Goal: Information Seeking & Learning: Learn about a topic

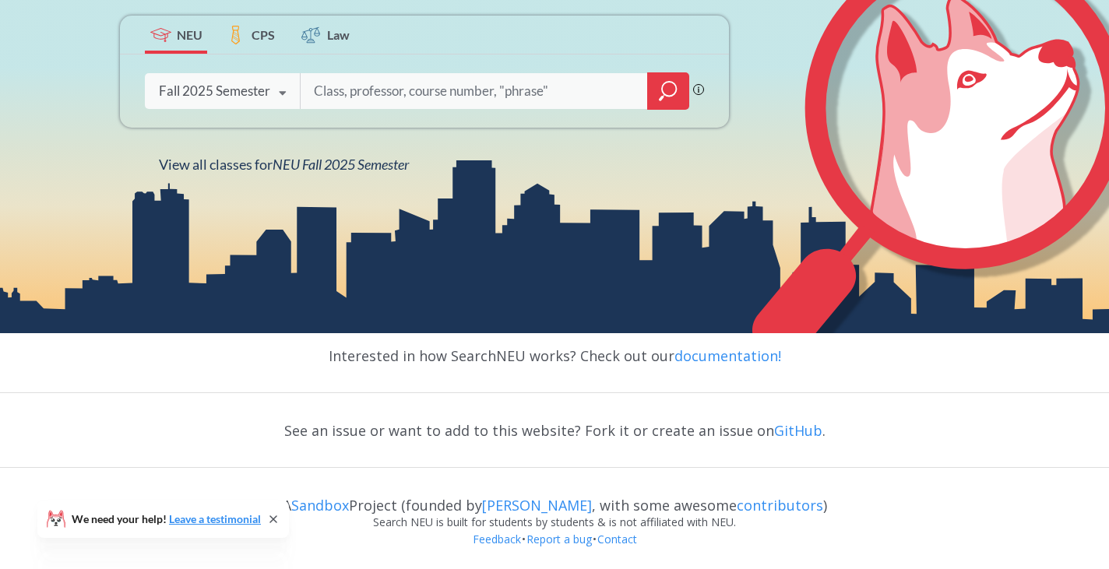
scroll to position [301, 0]
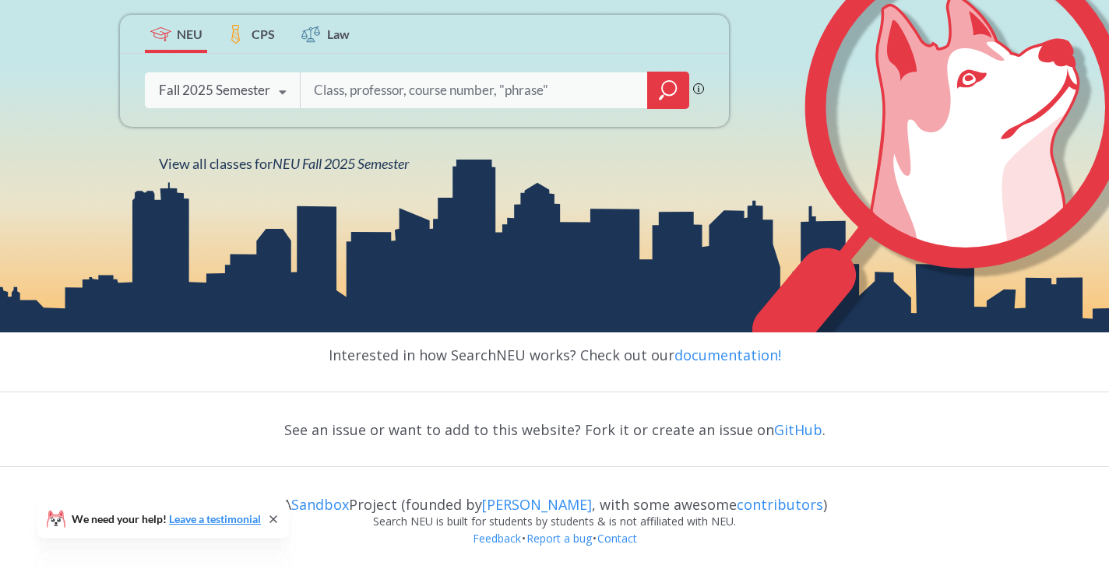
click at [252, 89] on div "Fall 2025 Semester" at bounding box center [214, 90] width 111 height 17
click at [614, 202] on div "NEU CPS Law Phrase search guarantees the exact search appears in the results. E…" at bounding box center [554, 40] width 1109 height 584
click at [463, 85] on input "search" at bounding box center [474, 90] width 324 height 33
paste input "NUpath Difference/Diversity, NUpath Interpreting Culture"
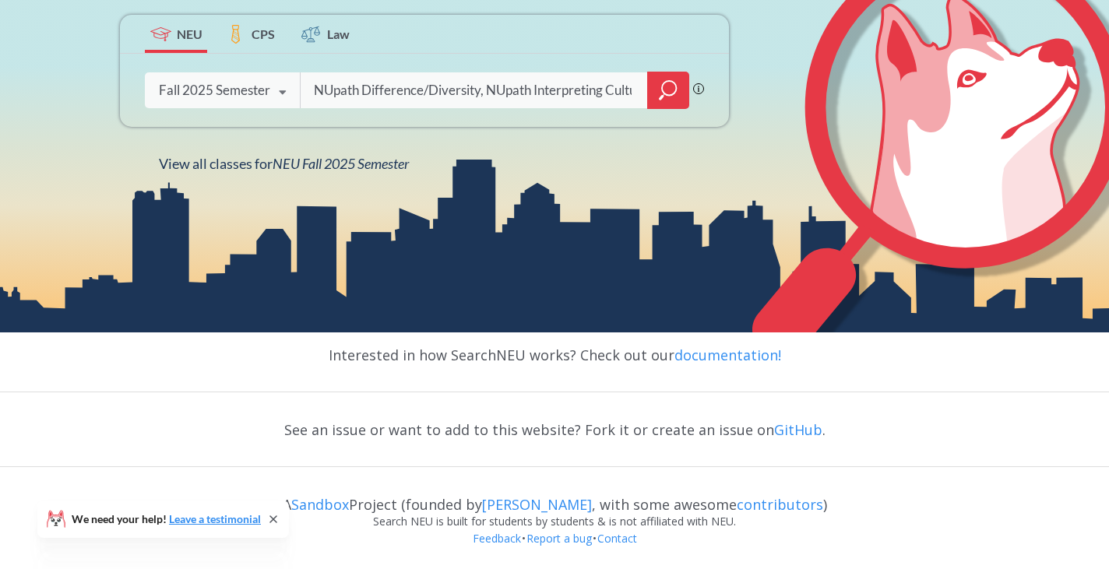
paste input "NUpath Difference/Diversity, NUpath Interpreting Culture"
click at [463, 85] on input "NUpath Difference/DiverNUpath Difference/Diversity, NUpath Interpreting Culture…" at bounding box center [474, 90] width 324 height 33
paste input "search"
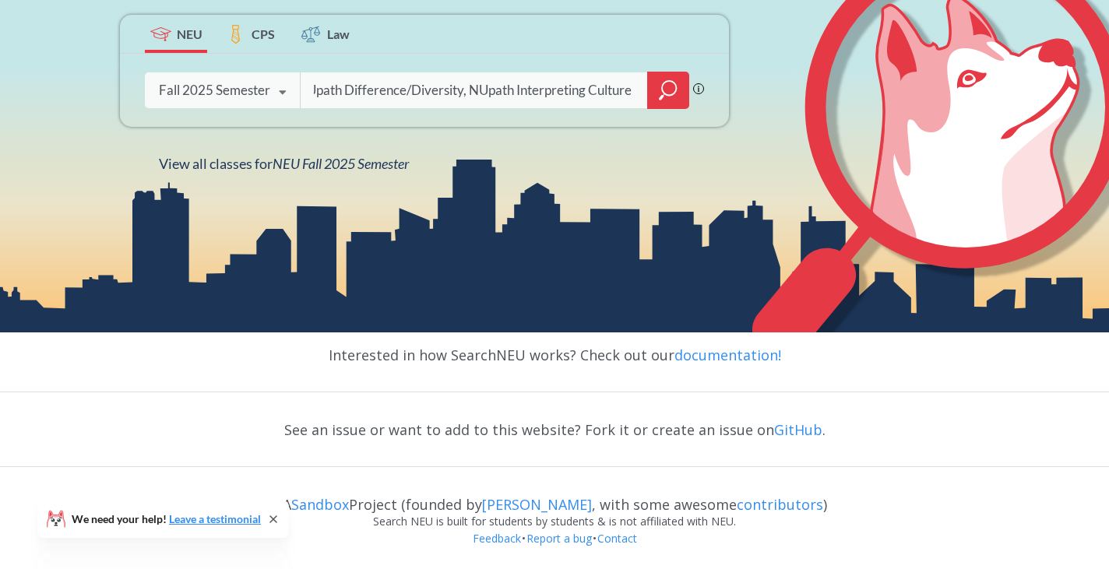
type input "NUpath Difference/Diversity, NUpath Interpreting Culture"
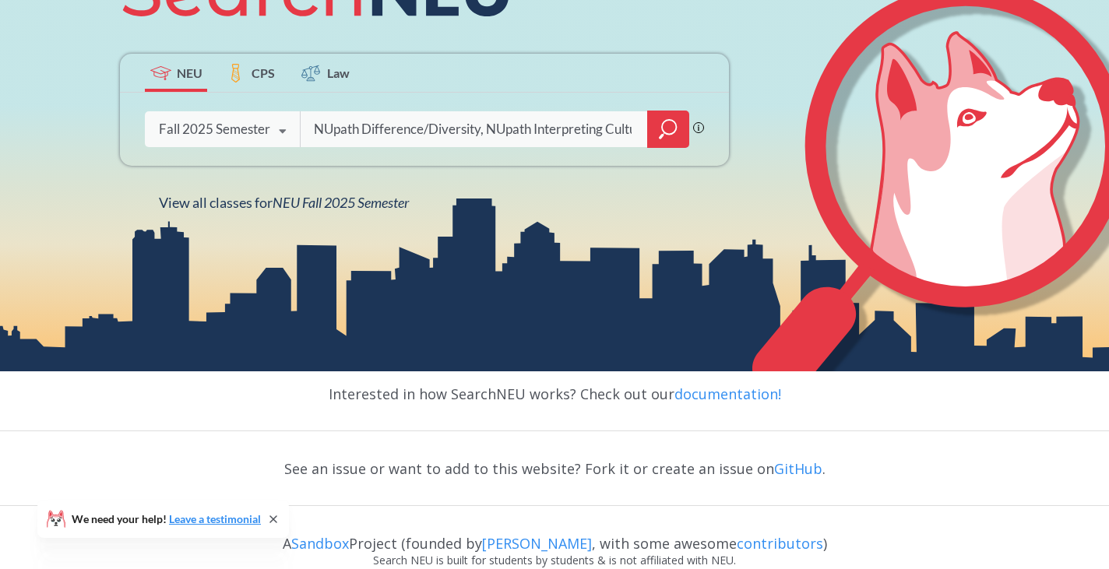
scroll to position [262, 0]
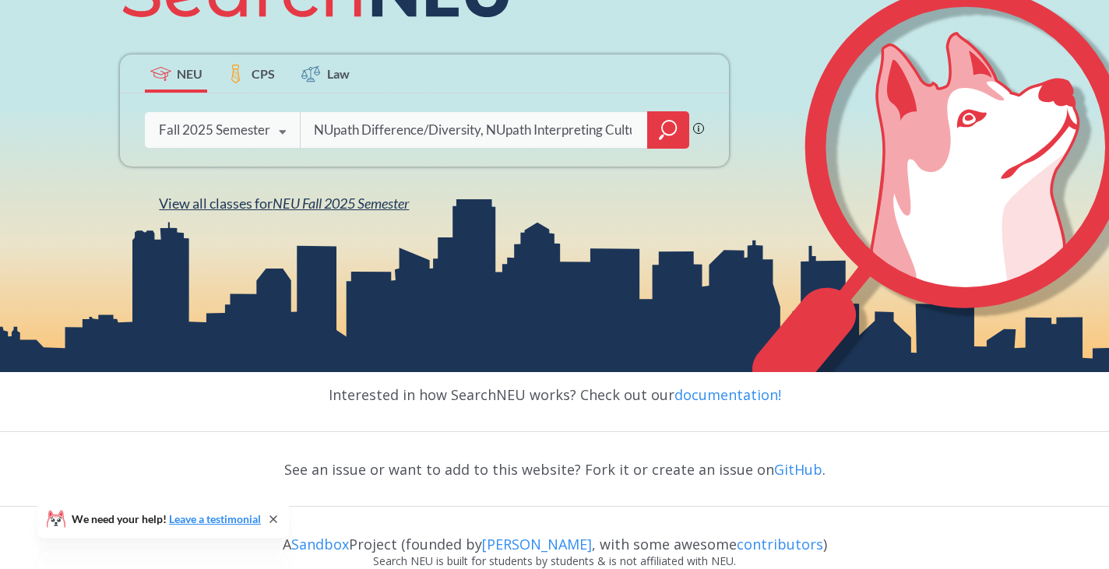
click at [322, 210] on span "NEU Fall 2025 Semester" at bounding box center [341, 203] width 136 height 17
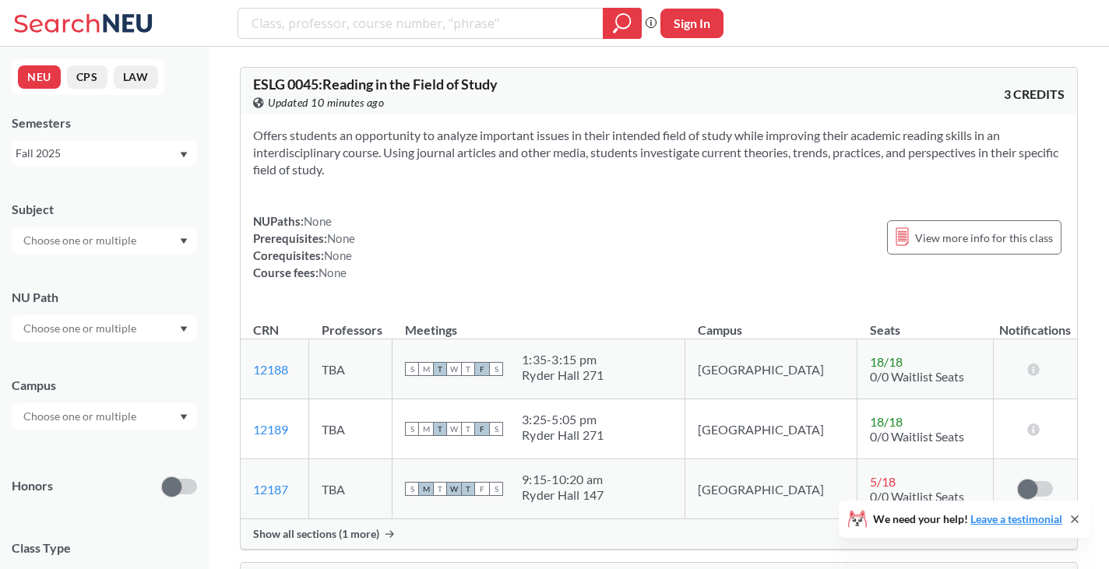
click at [120, 332] on input "text" at bounding box center [81, 328] width 131 height 19
click at [121, 453] on span "( 124 )" at bounding box center [133, 448] width 25 height 13
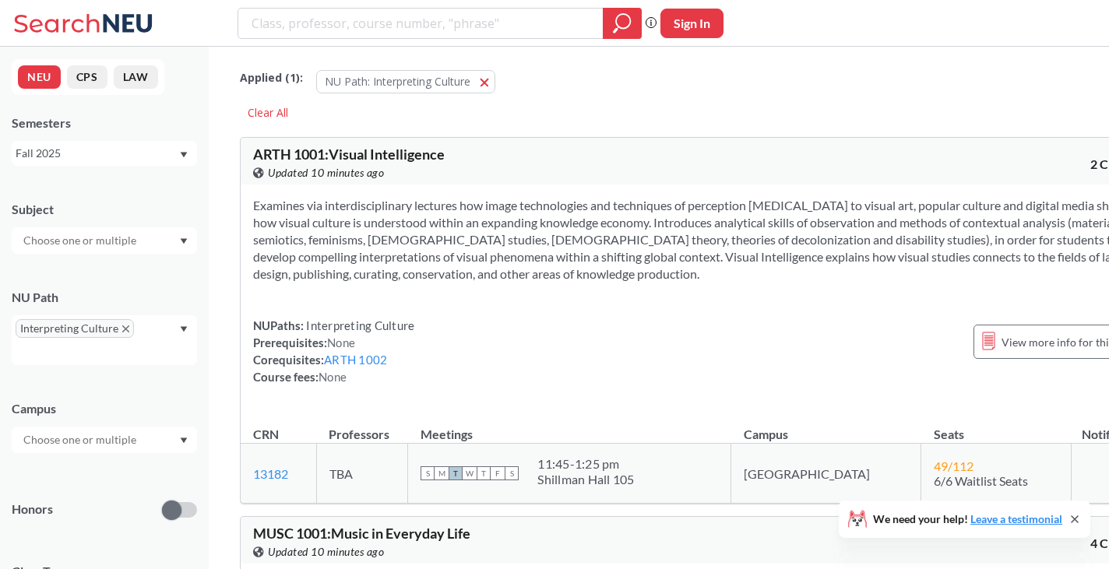
click at [499, 269] on section "Examines via interdisciplinary lectures how image technologies and techniques o…" at bounding box center [702, 240] width 898 height 86
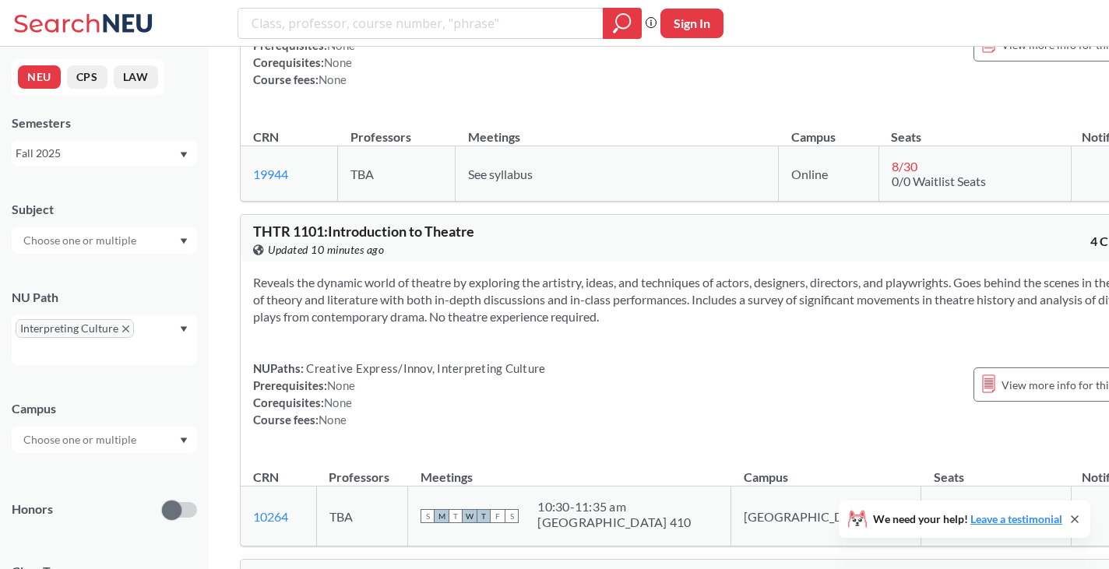
scroll to position [1596, 0]
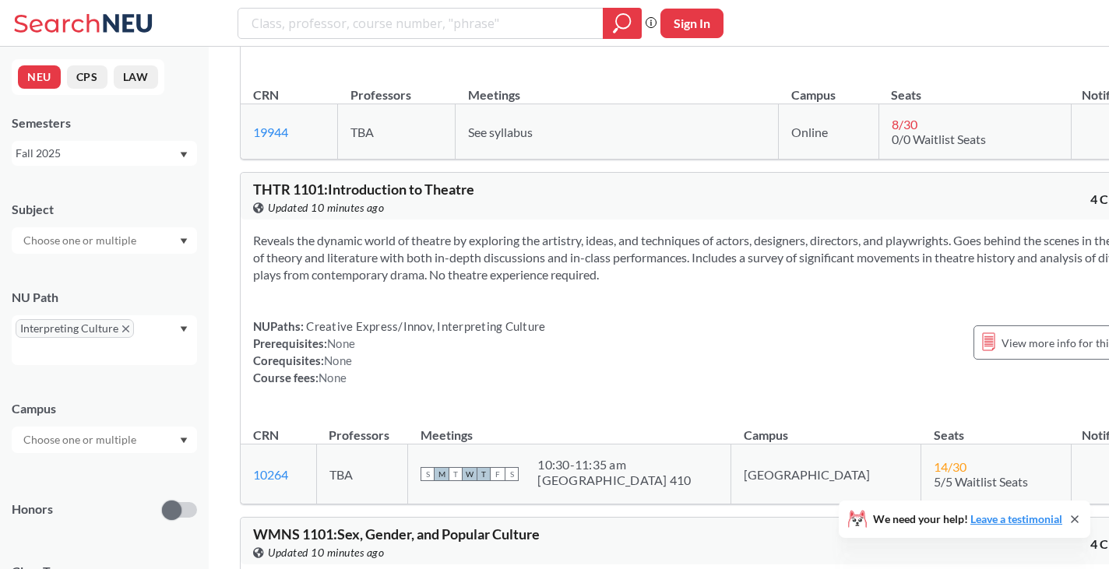
click at [129, 330] on span "Interpreting Culture" at bounding box center [75, 328] width 118 height 19
click at [128, 330] on span "Interpreting Culture" at bounding box center [75, 328] width 118 height 19
click at [121, 324] on span "Interpreting Culture" at bounding box center [75, 328] width 118 height 19
click at [185, 329] on icon "Dropdown arrow" at bounding box center [184, 328] width 7 height 5
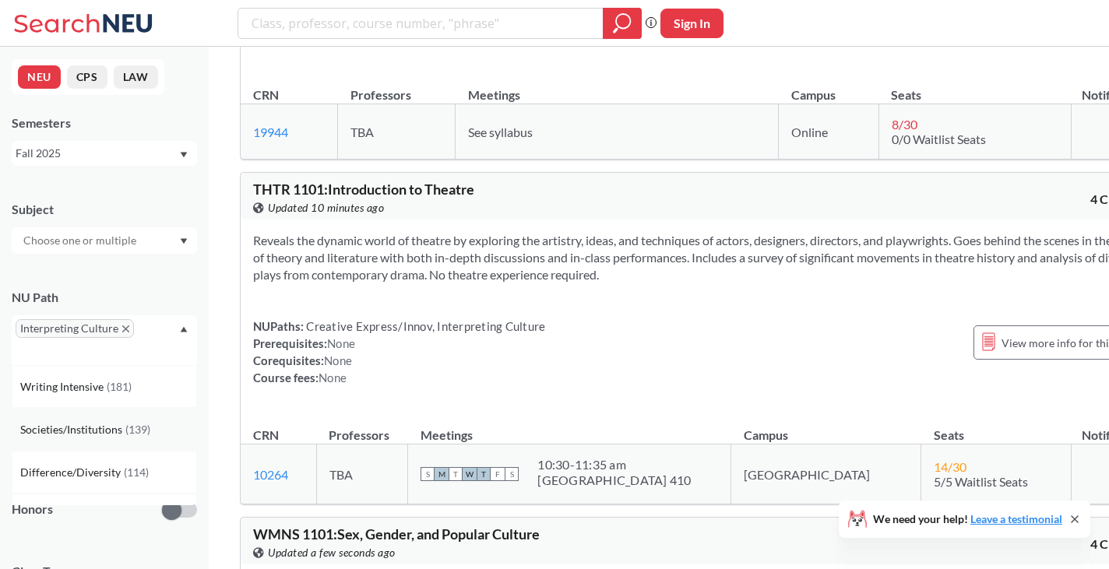
scroll to position [5, 0]
click at [122, 459] on div "Difference/Diversity ( 114 )" at bounding box center [108, 467] width 176 height 17
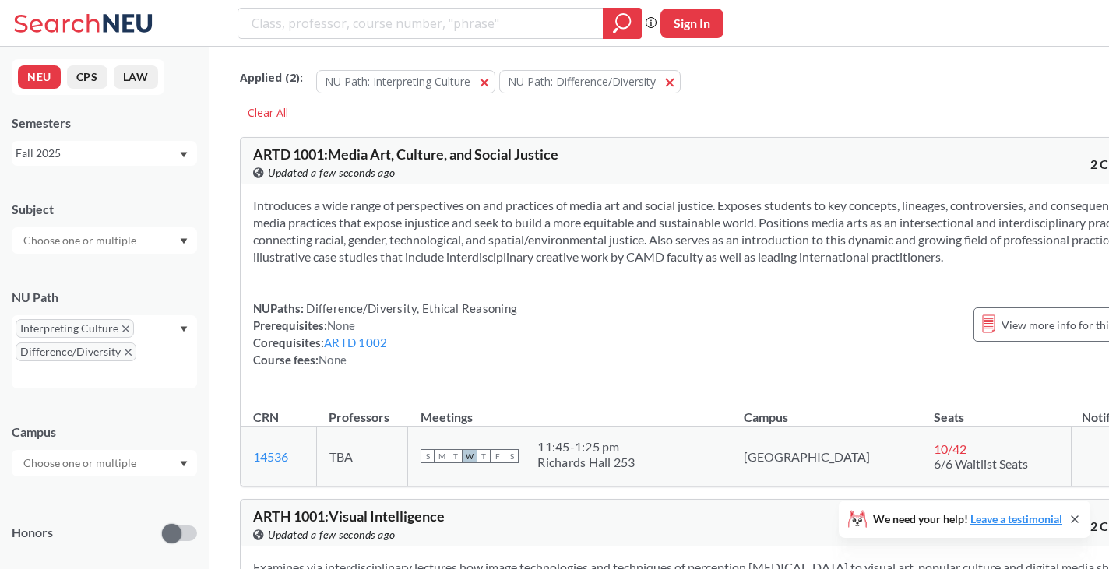
click at [556, 248] on section "Introduces a wide range of perspectives on and practices of media art and socia…" at bounding box center [702, 231] width 898 height 69
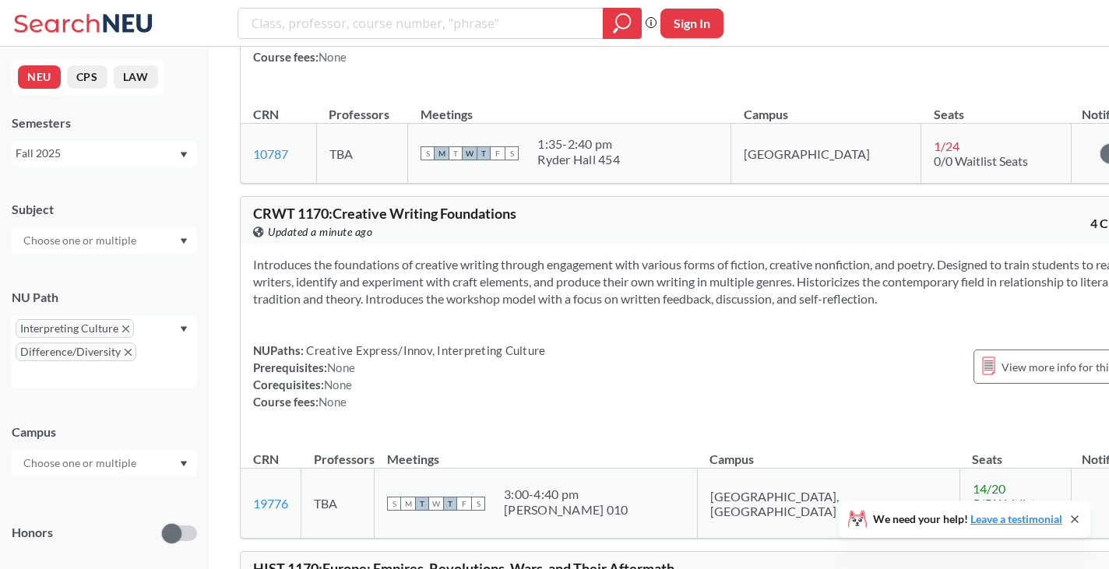
scroll to position [14007, 0]
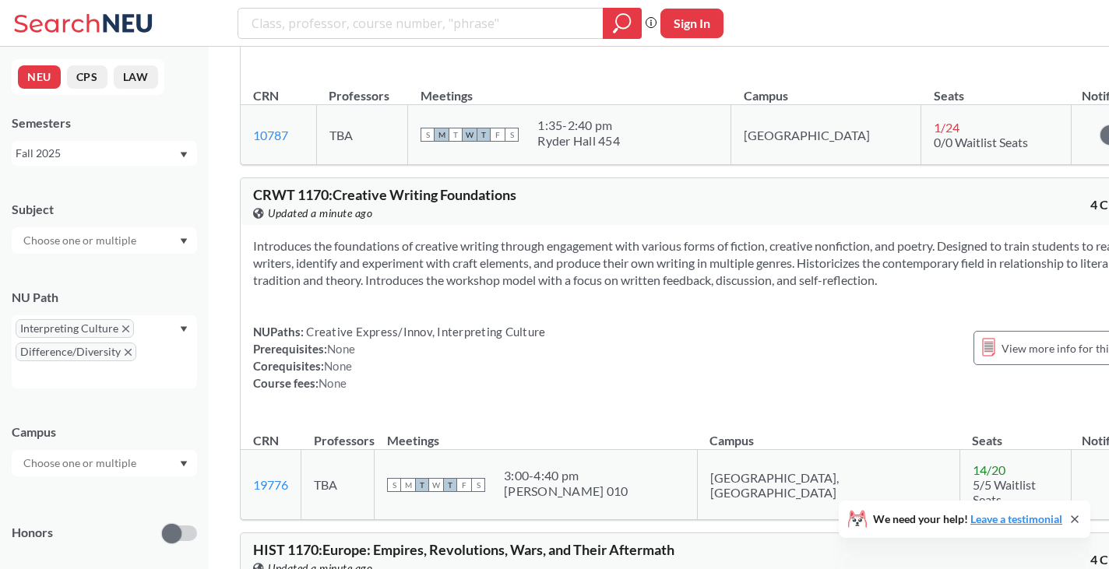
click at [132, 464] on input "text" at bounding box center [81, 463] width 131 height 19
click at [119, 486] on div "Boston ( 186 )" at bounding box center [104, 498] width 185 height 43
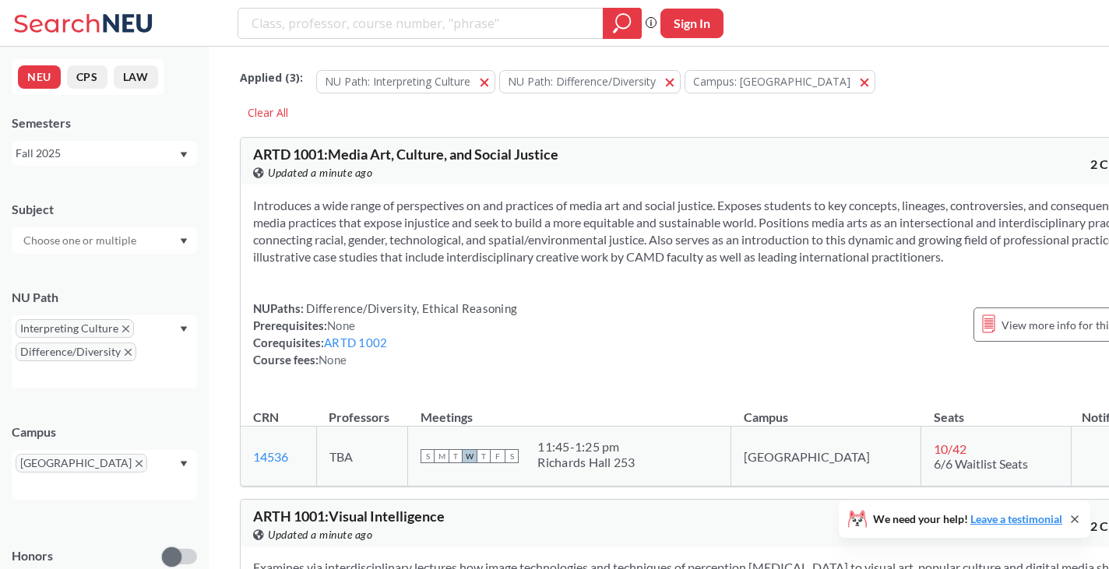
click at [564, 346] on div "NUPaths: Difference/Diversity, Ethical Reasoning Prerequisites: None Corequisit…" at bounding box center [702, 334] width 898 height 69
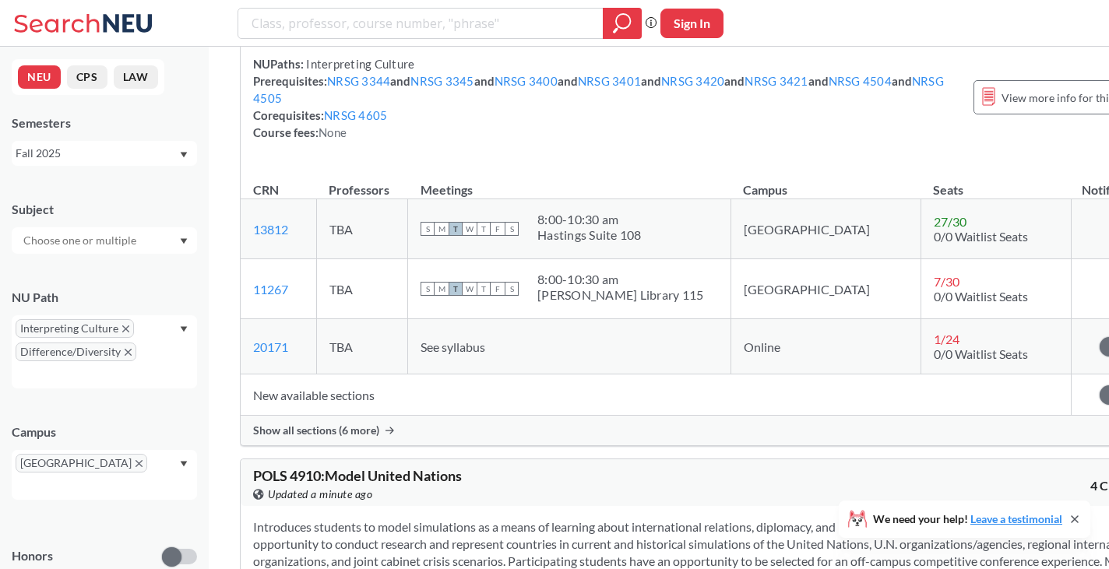
scroll to position [73838, 0]
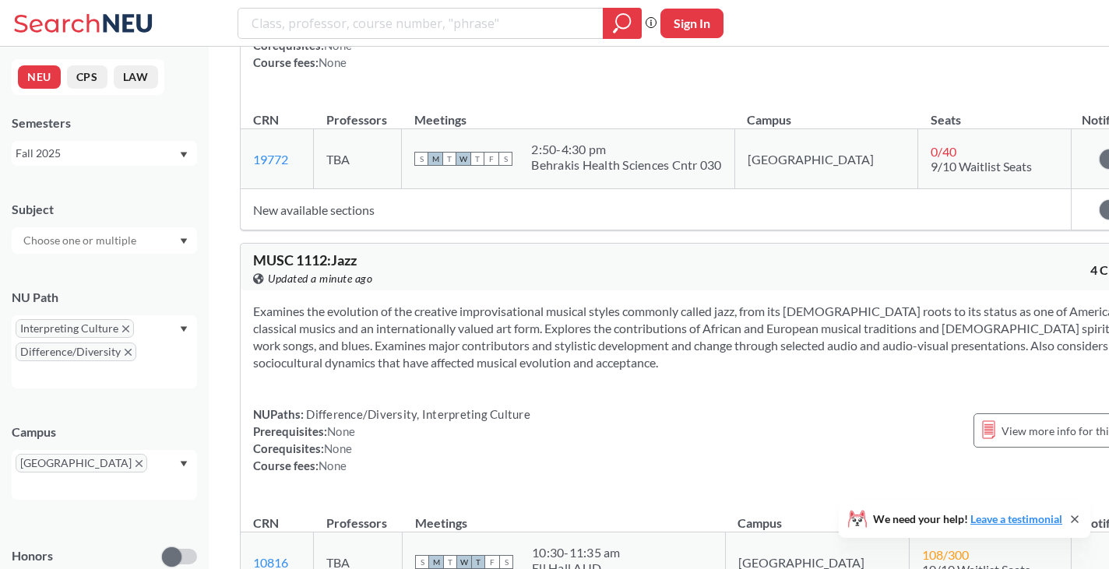
scroll to position [8394, 0]
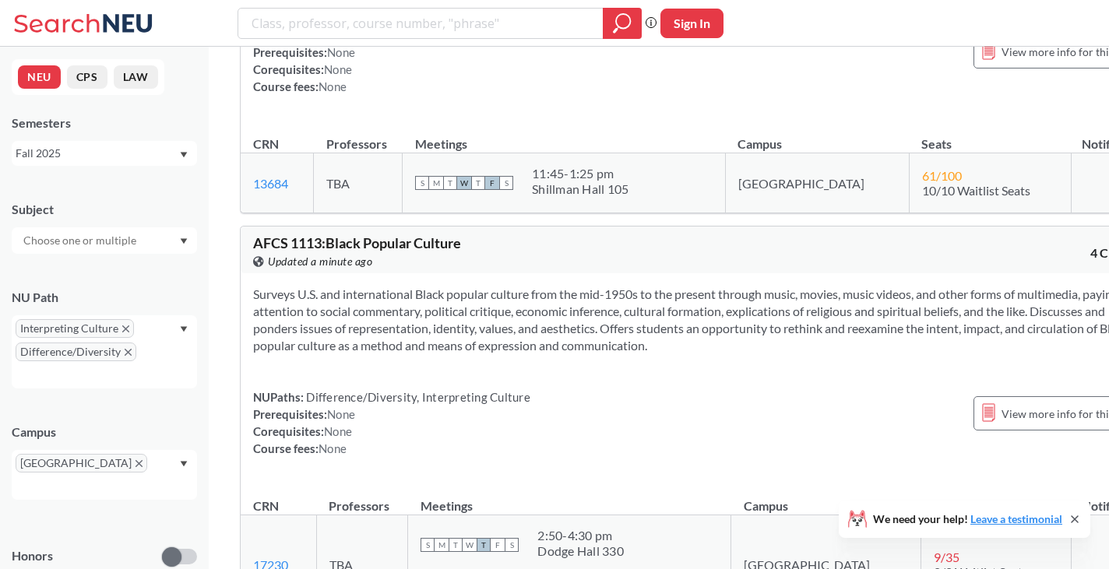
click at [832, 273] on div "Surveys U.S. and international Black popular culture from the mid-1950s to the …" at bounding box center [702, 377] width 923 height 209
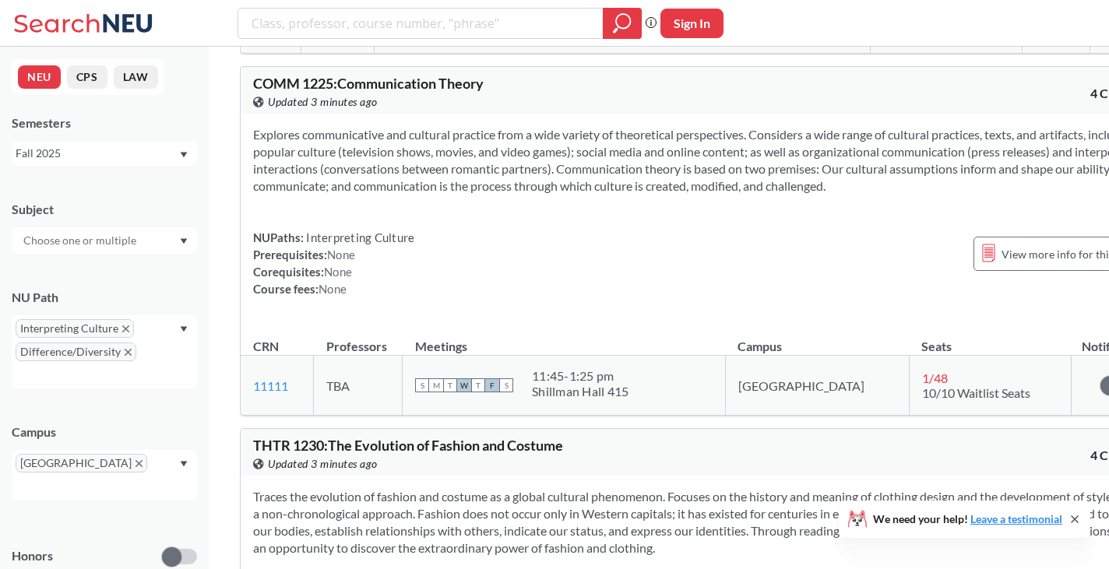
scroll to position [16613, 0]
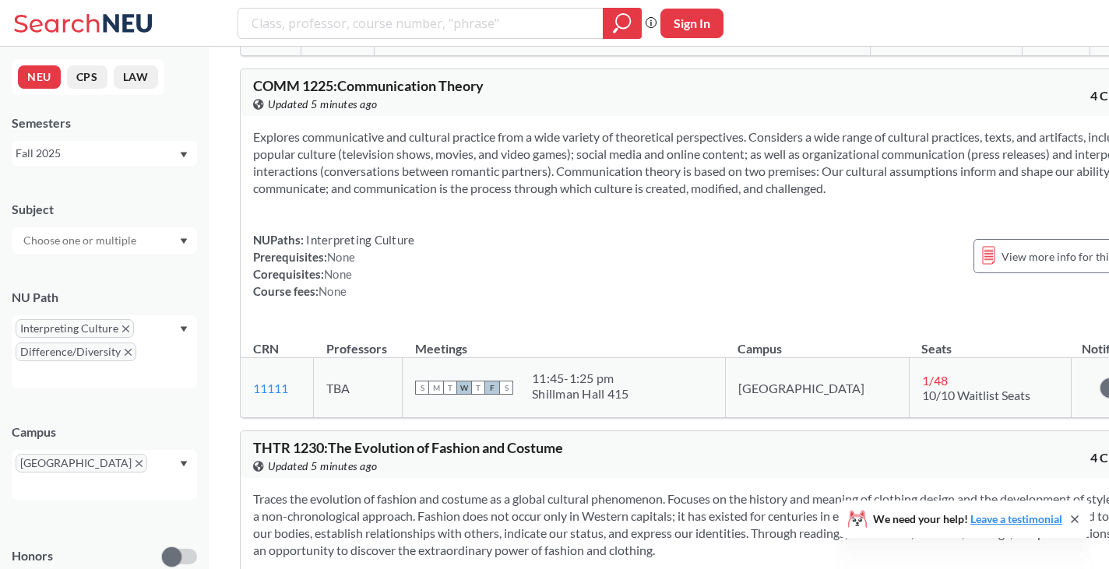
click at [151, 244] on div at bounding box center [104, 240] width 185 height 26
click at [93, 276] on div "PSYC ( 1 )" at bounding box center [108, 279] width 176 height 17
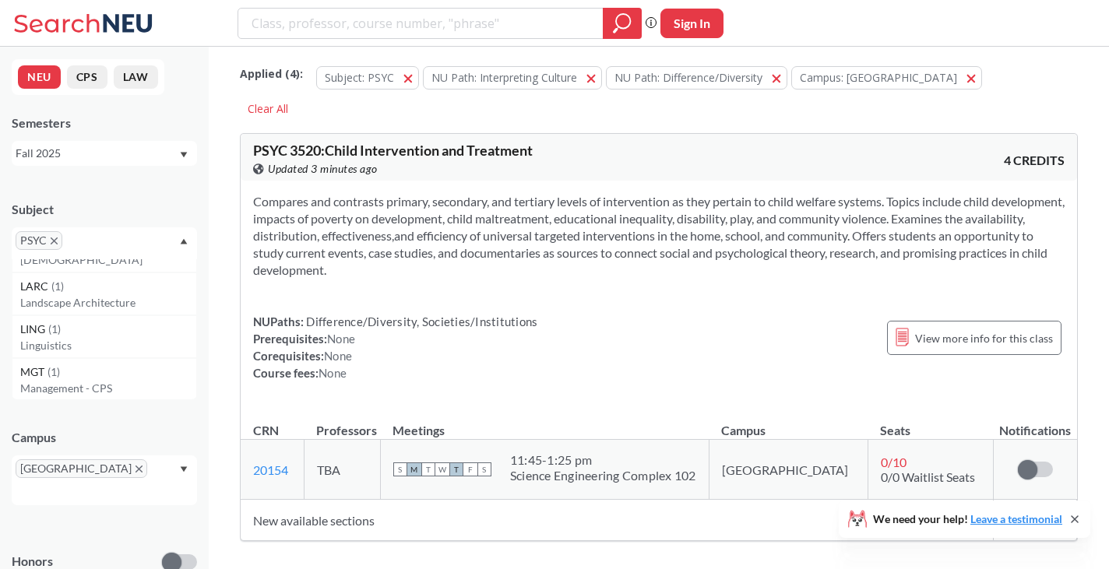
scroll to position [1613, 0]
click at [121, 335] on div "LING ( 1 )" at bounding box center [108, 330] width 176 height 17
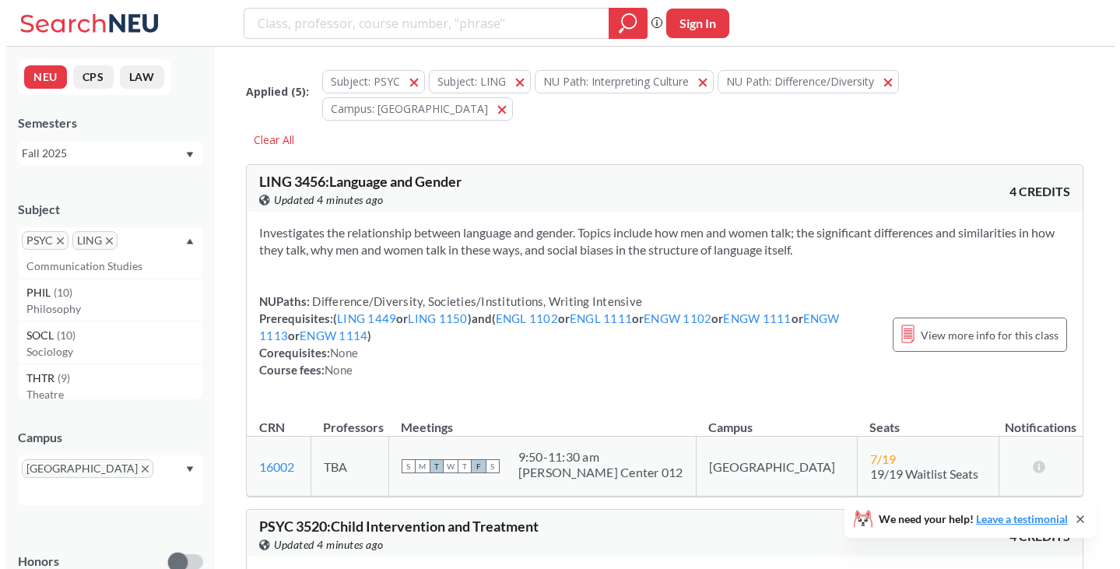
scroll to position [195, 0]
click at [98, 315] on p "Philosophy" at bounding box center [108, 309] width 176 height 16
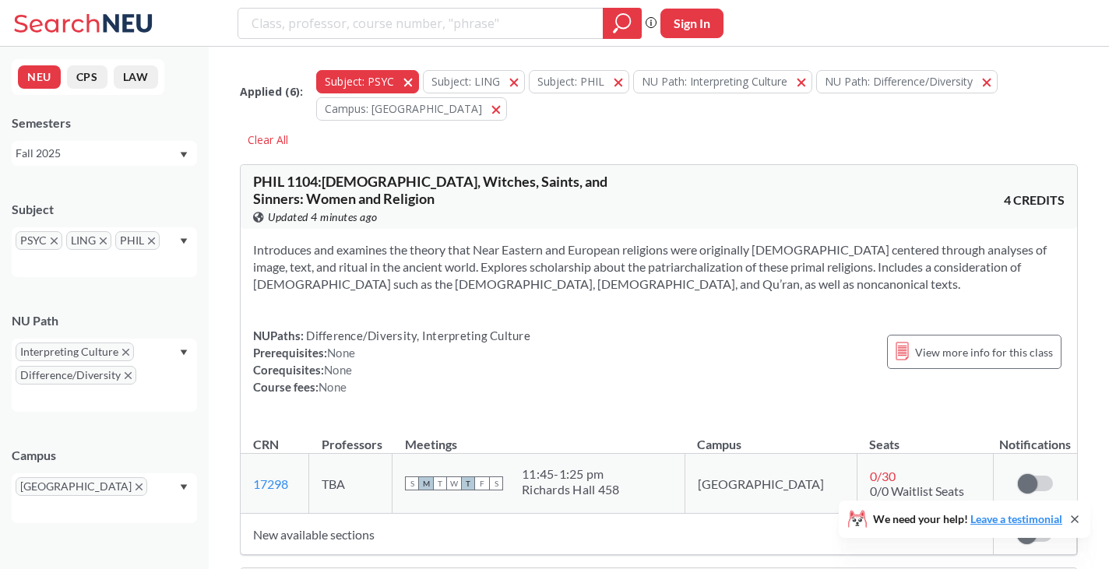
click at [408, 83] on button "Subject: PSYC PSYC" at bounding box center [367, 81] width 103 height 23
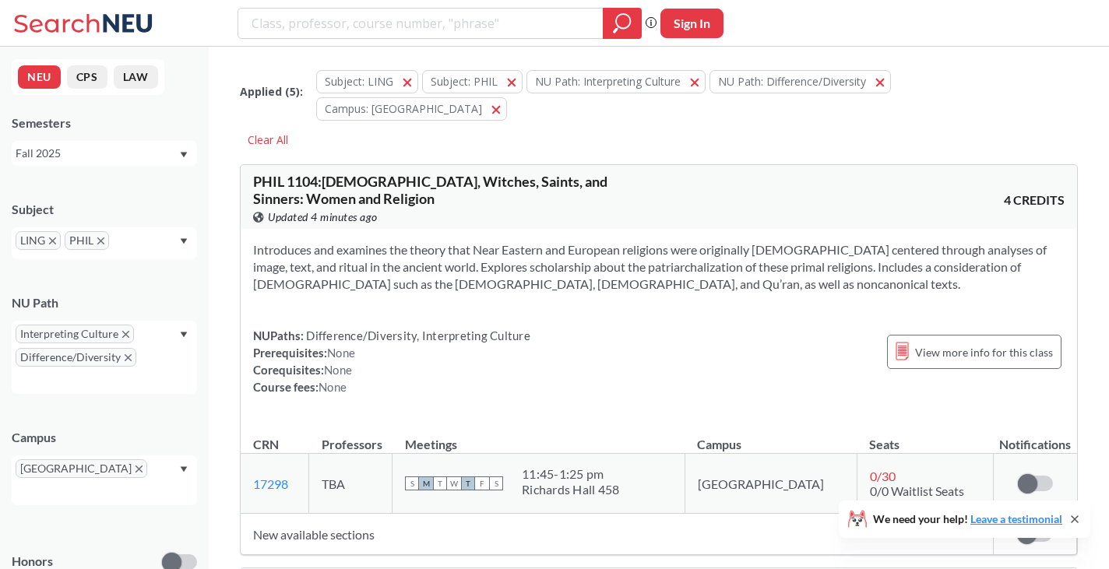
click at [408, 83] on button "Subject: LING LING" at bounding box center [367, 81] width 102 height 23
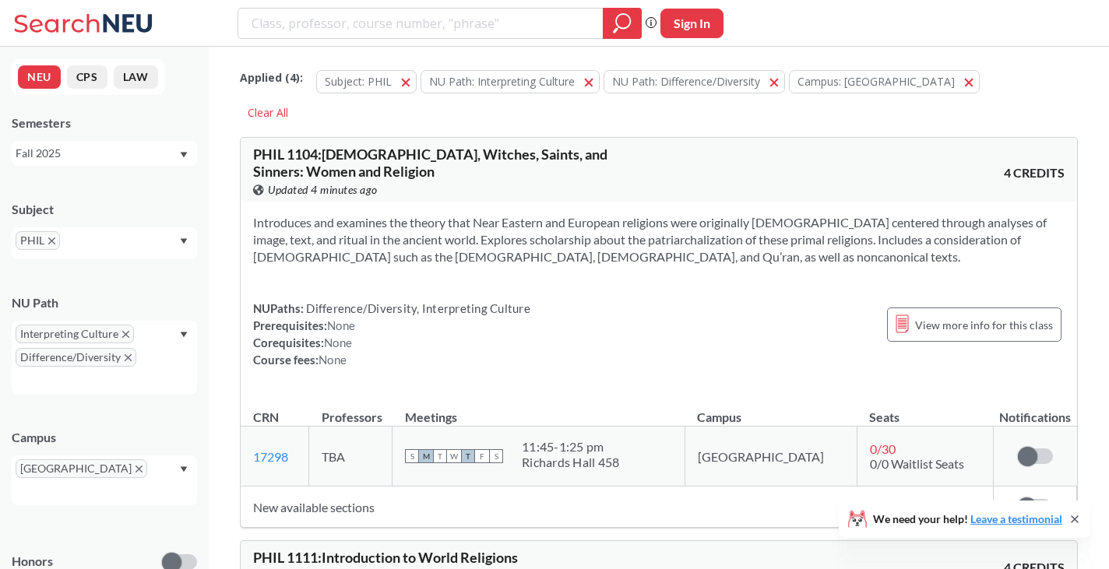
click at [408, 83] on button "Subject: PHIL PHIL" at bounding box center [366, 81] width 100 height 23
click at [429, 83] on span "NU Path: Interpreting Culture" at bounding box center [502, 81] width 146 height 15
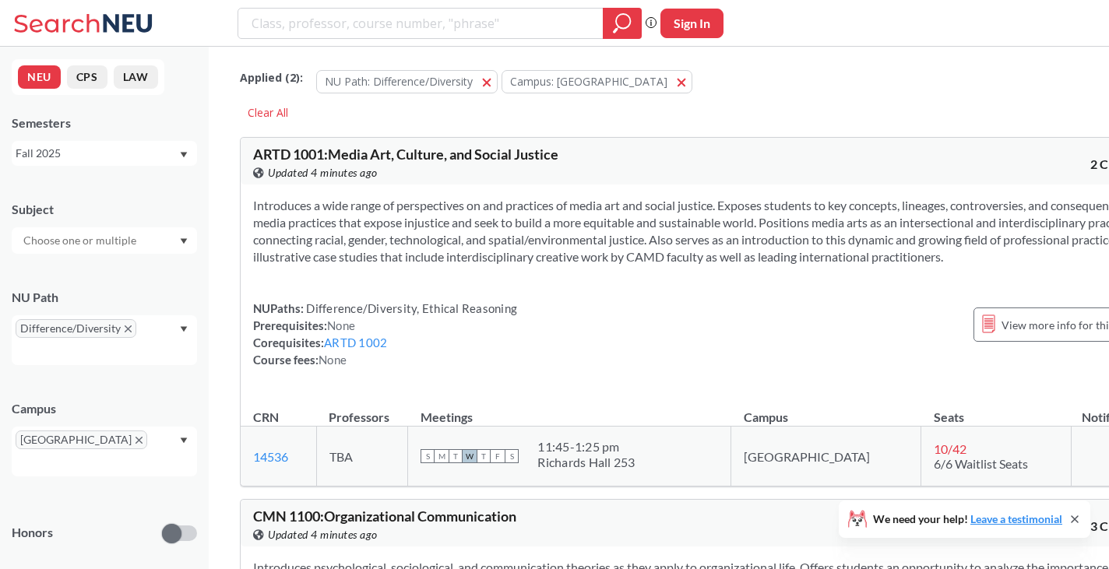
click at [653, 307] on div "Introduces a wide range of perspectives on and practices of media art and socia…" at bounding box center [702, 289] width 923 height 209
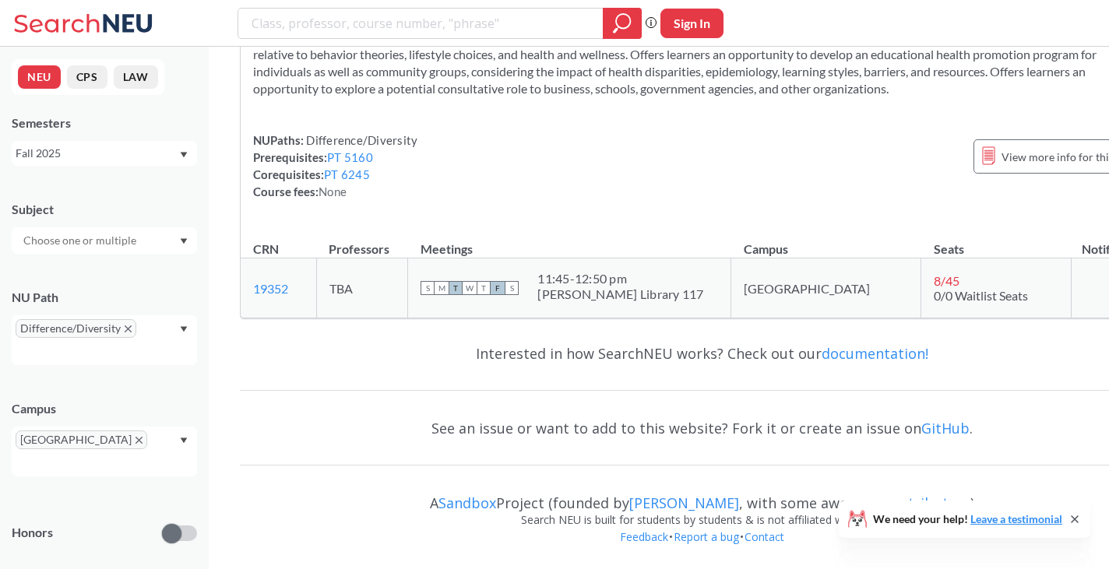
scroll to position [43412, 0]
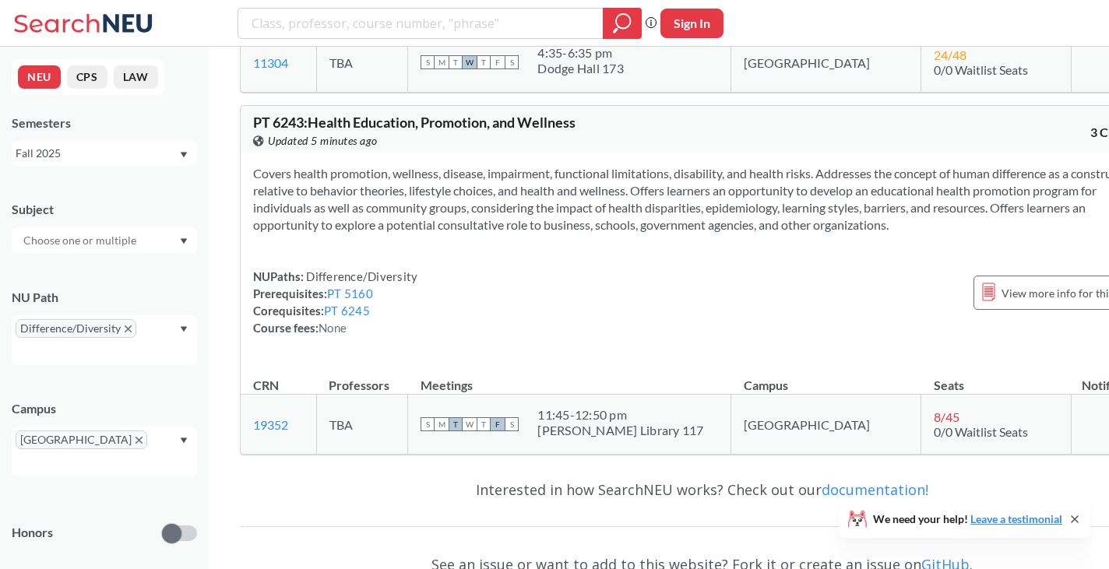
drag, startPoint x: 305, startPoint y: 256, endPoint x: 416, endPoint y: 265, distance: 110.9
copy span "Difference/Diversity,"
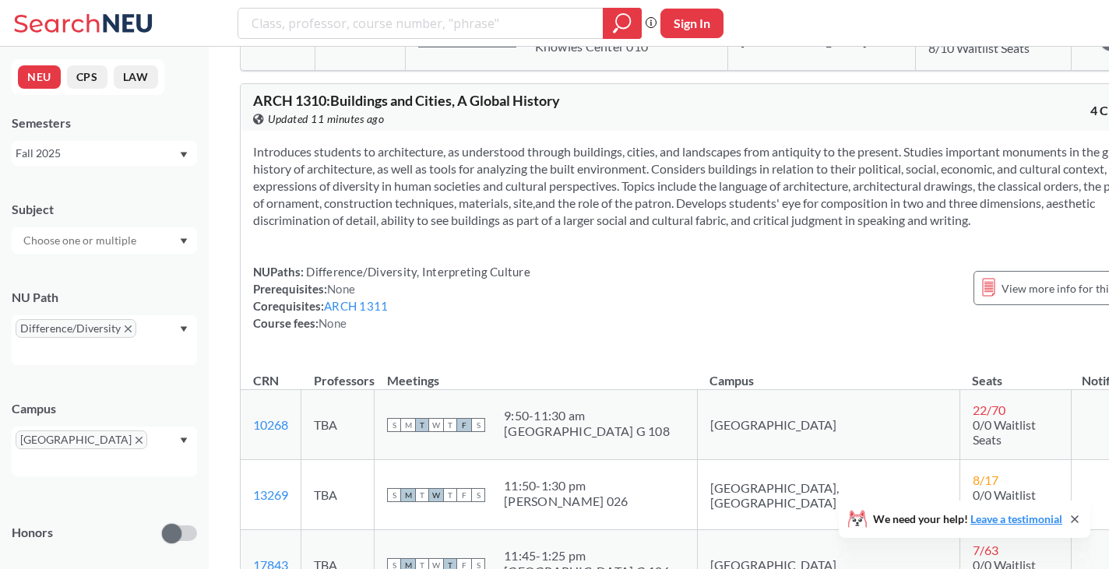
scroll to position [13428, 0]
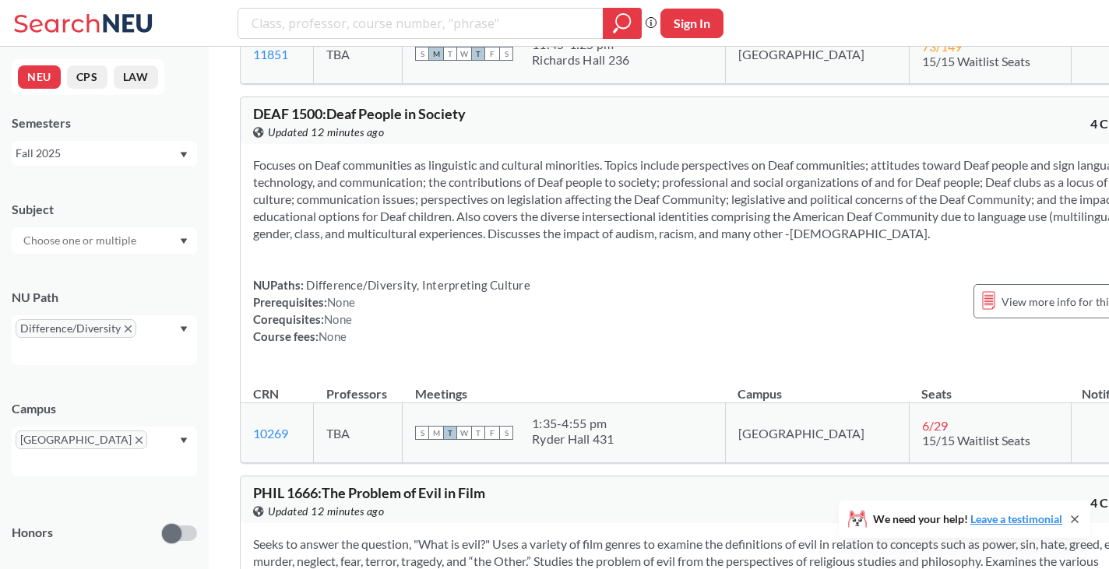
click at [818, 273] on div "Focuses on Deaf communities as linguistic and cultural minorities. Topics inclu…" at bounding box center [702, 257] width 923 height 226
click at [472, 157] on section "Focuses on Deaf communities as linguistic and cultural minorities. Topics inclu…" at bounding box center [702, 200] width 898 height 86
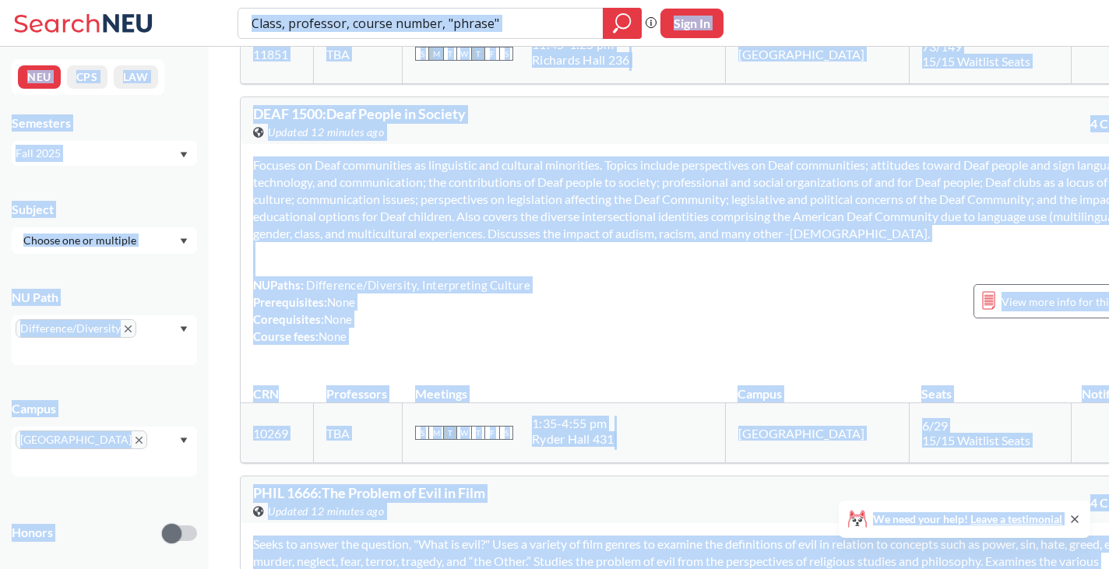
copy body "Phrase search guarantees the exact search appears in the results. Ex. If you wa…"
click at [621, 264] on div "Focuses on Deaf communities as linguistic and cultural minorities. Topics inclu…" at bounding box center [702, 257] width 923 height 226
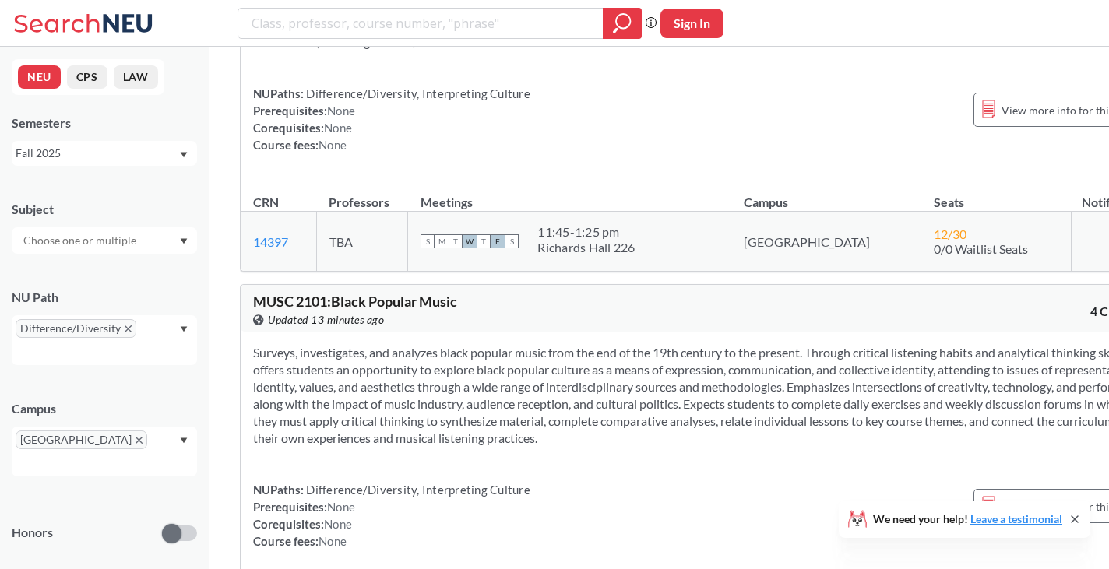
scroll to position [5941, 0]
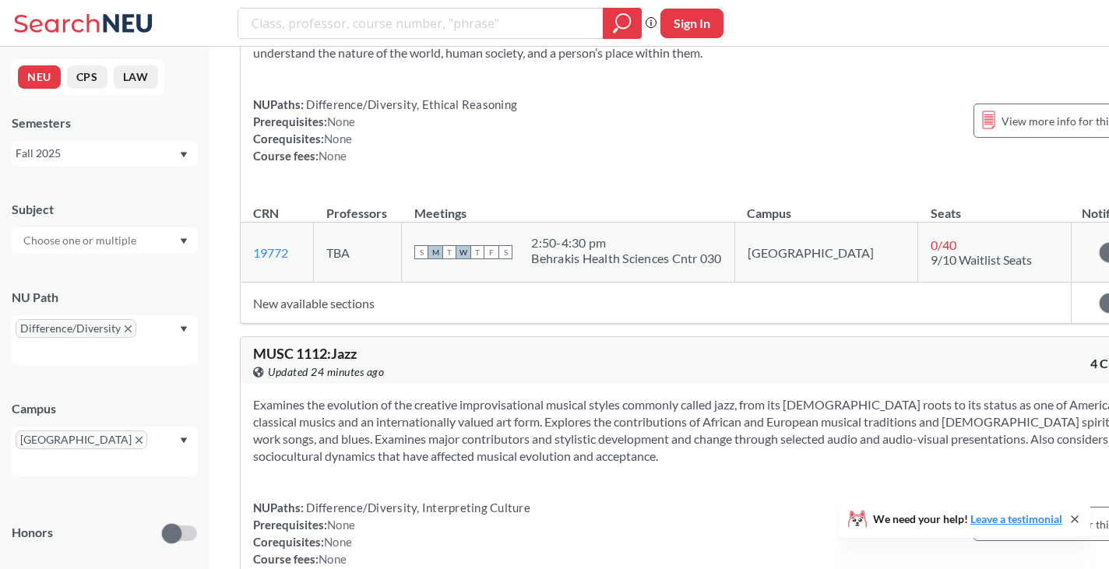
click at [541, 283] on td "New available sections" at bounding box center [656, 303] width 830 height 41
drag, startPoint x: 304, startPoint y: 438, endPoint x: 544, endPoint y: 435, distance: 239.8
click at [544, 499] on div "NUPaths: Difference/Diversity, Interpreting Culture Prerequisites: None Corequi…" at bounding box center [702, 533] width 898 height 69
copy span "Difference/Diversity, Interpreting Culture"
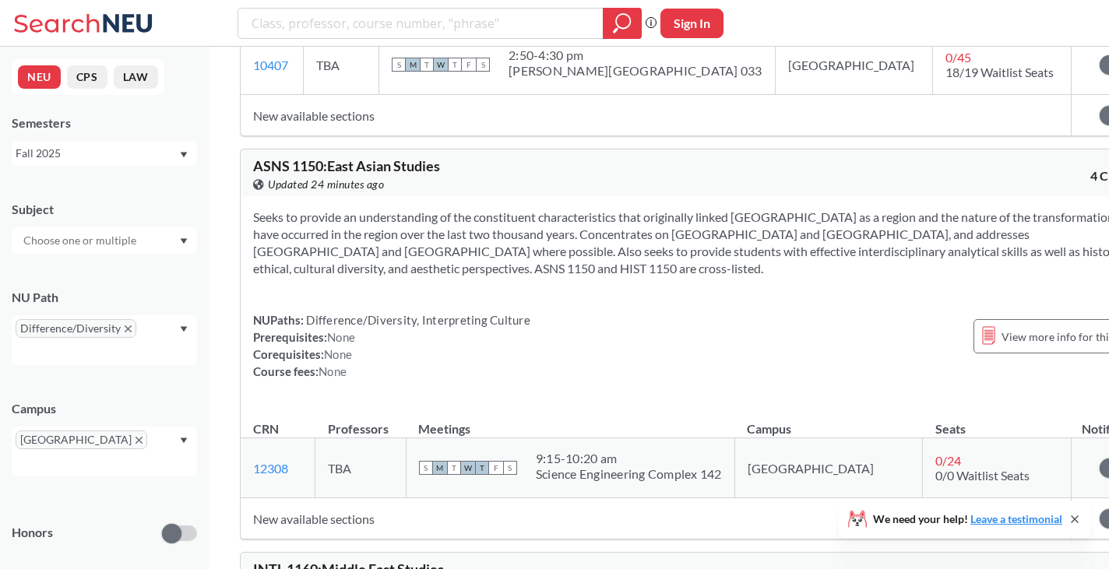
scroll to position [10544, 0]
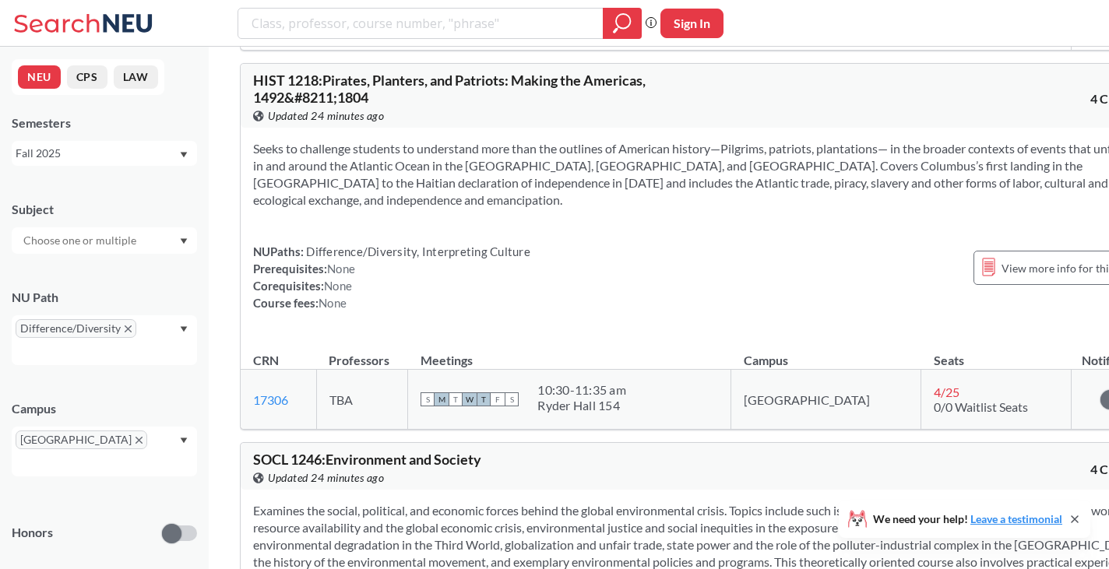
click at [262, 106] on span "HIST 1218 : Pirates, Planters, and Patriots: Making the Americas, 1492&#8211;18…" at bounding box center [449, 89] width 392 height 34
drag, startPoint x: 262, startPoint y: 114, endPoint x: 293, endPoint y: 109, distance: 31.5
click at [293, 106] on span "HIST 1218 : Pirates, Planters, and Patriots: Making the Americas, 1492&#8211;18…" at bounding box center [449, 89] width 392 height 34
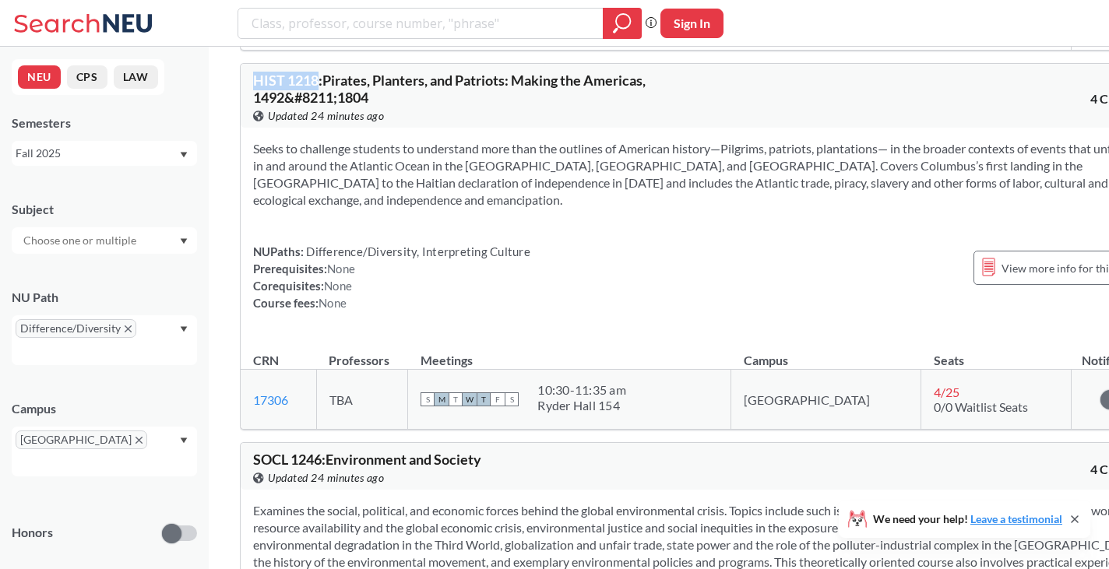
copy span "HIST 1218"
